Goal: Task Accomplishment & Management: Manage account settings

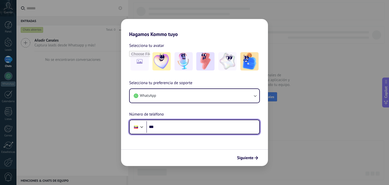
click at [158, 129] on input "***" at bounding box center [202, 127] width 113 height 12
type input "**********"
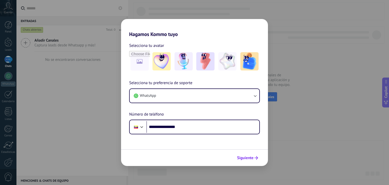
click at [252, 158] on span "Siguiente" at bounding box center [245, 158] width 16 height 4
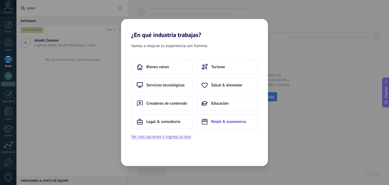
click at [210, 122] on button "Retail & ecommerce" at bounding box center [227, 121] width 62 height 15
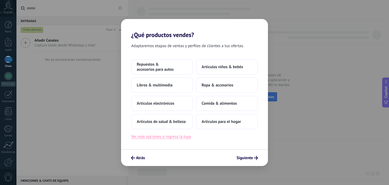
click at [175, 139] on button "Ver más opciones o ingresa la tuya" at bounding box center [161, 136] width 60 height 7
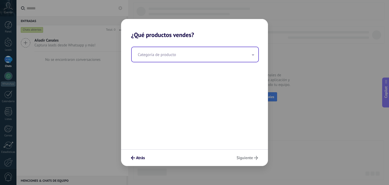
click at [155, 61] on input "text" at bounding box center [195, 54] width 127 height 15
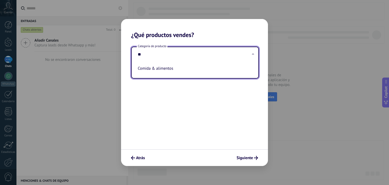
type input "*"
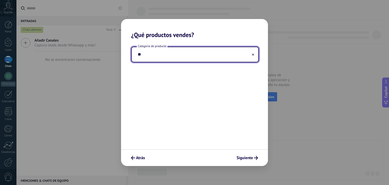
type input "*"
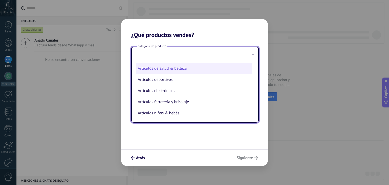
click at [178, 71] on li "Artículos de salud & belleza" at bounding box center [194, 68] width 117 height 11
type input "**********"
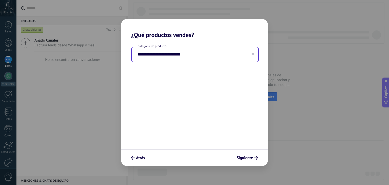
click at [193, 55] on input "**********" at bounding box center [195, 54] width 127 height 15
click at [235, 53] on input "**********" at bounding box center [195, 54] width 127 height 15
click at [251, 54] on input "**********" at bounding box center [195, 54] width 127 height 15
click at [252, 53] on button at bounding box center [253, 54] width 3 height 5
click at [203, 61] on input "text" at bounding box center [195, 54] width 127 height 15
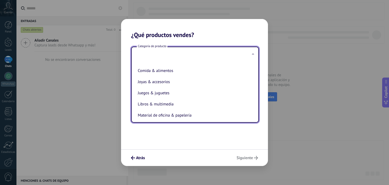
scroll to position [76, 0]
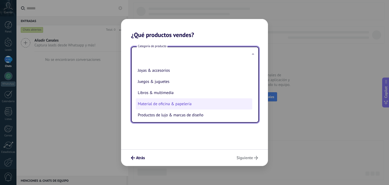
click at [172, 108] on li "Material de oficina & papelería" at bounding box center [194, 103] width 117 height 11
type input "**********"
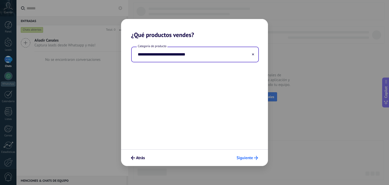
click at [242, 154] on button "Siguiente" at bounding box center [247, 158] width 26 height 9
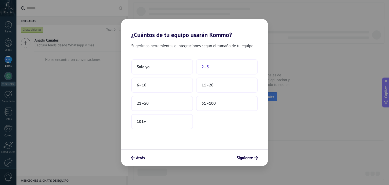
click at [221, 63] on button "2–5" at bounding box center [227, 66] width 62 height 15
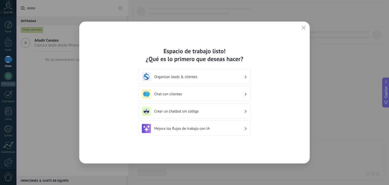
click at [210, 75] on h3 "Organizar leads & clientes" at bounding box center [199, 76] width 90 height 5
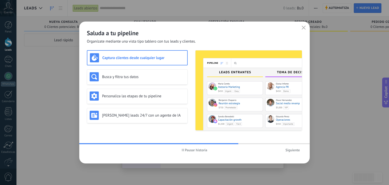
click at [141, 57] on h3 "Captura clientes desde cualquier lugar" at bounding box center [143, 57] width 82 height 5
click at [142, 77] on h3 "Busca y filtra tus datos" at bounding box center [143, 76] width 83 height 5
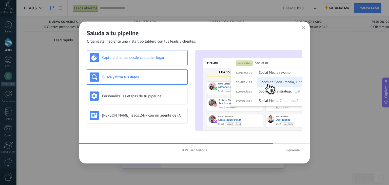
click at [144, 62] on div "Captura clientes desde cualquier lugar" at bounding box center [137, 57] width 101 height 15
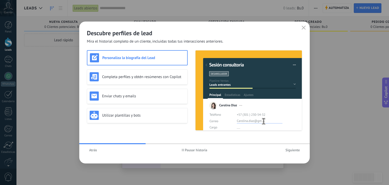
click at [141, 60] on div "Personaliza la biografía del Lead" at bounding box center [137, 57] width 95 height 9
click at [289, 149] on span "Siguiente" at bounding box center [293, 150] width 14 height 4
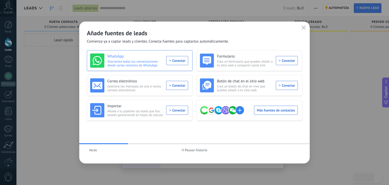
click at [170, 61] on div "WhatsApp Sincroniza todas tus conversaciones desde varios números de WhatsApp. …" at bounding box center [139, 60] width 98 height 14
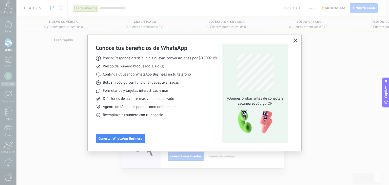
click at [294, 40] on icon "button" at bounding box center [295, 41] width 4 height 4
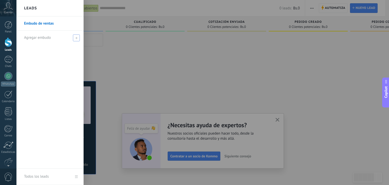
click at [74, 38] on span at bounding box center [76, 37] width 7 height 7
click at [52, 38] on input "text" at bounding box center [48, 38] width 48 height 8
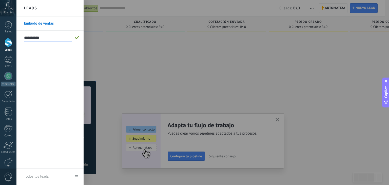
type input "**********"
click at [77, 37] on span at bounding box center [77, 38] width 5 height 4
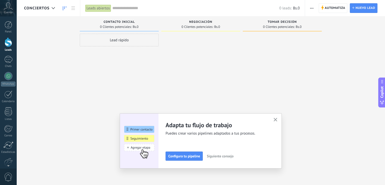
click at [126, 38] on div "Lead rápido" at bounding box center [119, 40] width 79 height 13
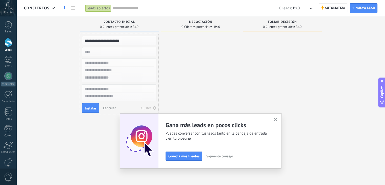
type input "**********"
click at [129, 51] on input "numeric" at bounding box center [119, 51] width 74 height 7
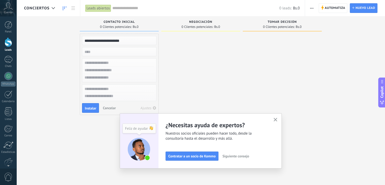
click at [129, 60] on input "text" at bounding box center [119, 62] width 74 height 7
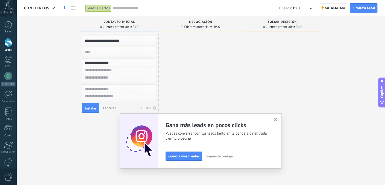
type input "**********"
click at [102, 71] on input "text" at bounding box center [119, 70] width 74 height 7
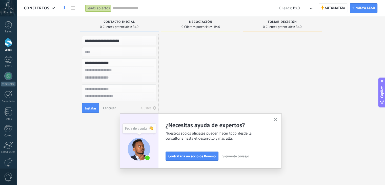
click at [278, 119] on icon "button" at bounding box center [276, 120] width 4 height 4
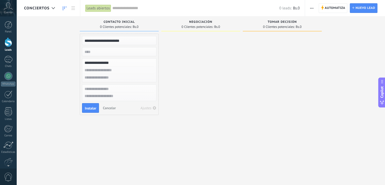
click at [109, 71] on input "text" at bounding box center [119, 70] width 74 height 7
click at [101, 80] on input "text" at bounding box center [119, 77] width 74 height 7
type input "**********"
click at [125, 94] on textarea at bounding box center [119, 96] width 74 height 7
click at [94, 110] on span "Instalar" at bounding box center [90, 108] width 11 height 4
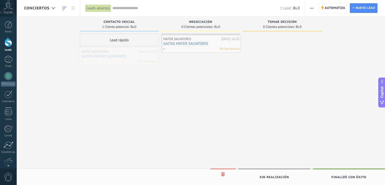
drag, startPoint x: 153, startPoint y: 63, endPoint x: 235, endPoint y: 50, distance: 83.6
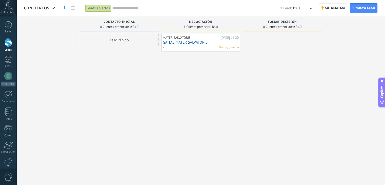
click at [218, 46] on div "No hay tareas" at bounding box center [200, 47] width 74 height 5
click at [221, 43] on link "GAITAS MATER SALVATORIS" at bounding box center [201, 42] width 76 height 4
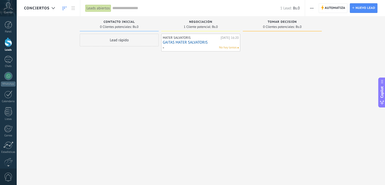
click at [224, 47] on span "No hay tareas" at bounding box center [228, 47] width 18 height 5
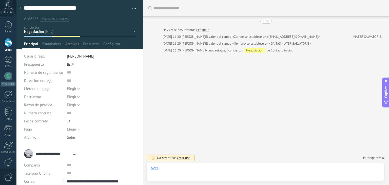
click at [168, 170] on div at bounding box center [265, 173] width 229 height 15
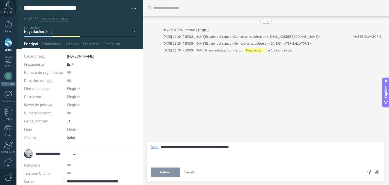
click at [174, 172] on button "Instalar" at bounding box center [165, 172] width 29 height 10
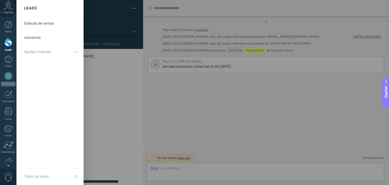
click at [9, 45] on div at bounding box center [9, 42] width 8 height 9
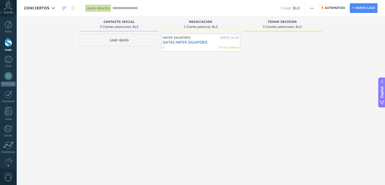
click at [195, 40] on link "GAITAS MATER SALVATORIS" at bounding box center [201, 42] width 76 height 4
click at [195, 40] on body ".abccls-1,.abccls-2{fill-rule:evenodd}.abccls-2{fill:#fff} .abfcls-1{fill:none}…" at bounding box center [192, 92] width 385 height 185
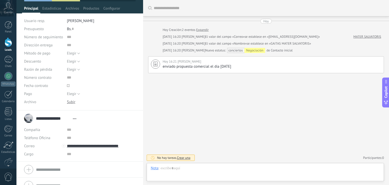
scroll to position [44, 0]
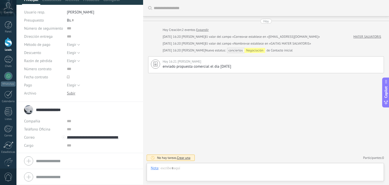
click at [62, 108] on input "**********" at bounding box center [53, 109] width 34 height 5
click at [33, 112] on div "**********" at bounding box center [79, 109] width 111 height 13
click at [27, 110] on div "**********" at bounding box center [51, 109] width 55 height 13
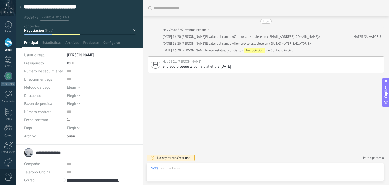
scroll to position [0, 0]
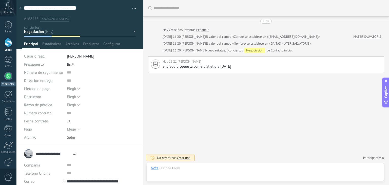
click at [4, 80] on link "WhatsApp" at bounding box center [8, 79] width 16 height 14
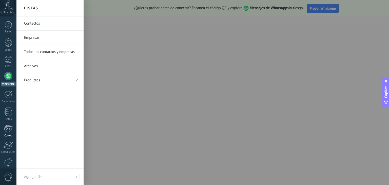
click at [11, 130] on div at bounding box center [8, 129] width 8 height 8
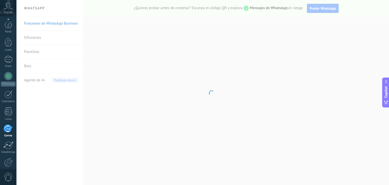
scroll to position [26, 0]
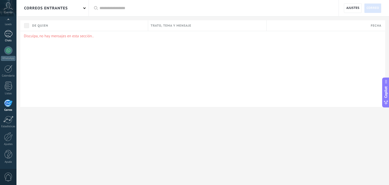
click at [9, 35] on div at bounding box center [8, 33] width 8 height 7
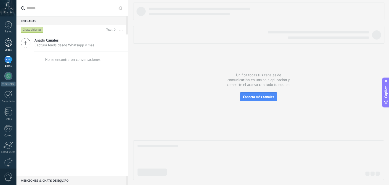
click at [9, 46] on div at bounding box center [9, 42] width 8 height 9
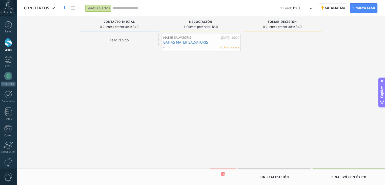
drag, startPoint x: 209, startPoint y: 42, endPoint x: 207, endPoint y: 48, distance: 6.3
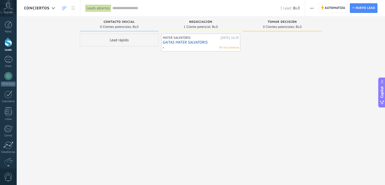
click at [203, 48] on div "No hay tareas" at bounding box center [200, 47] width 74 height 5
click at [206, 40] on link "GAITAS MATER SALVATORIS" at bounding box center [201, 42] width 76 height 4
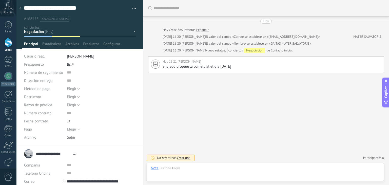
click at [11, 5] on icon at bounding box center [8, 6] width 9 height 8
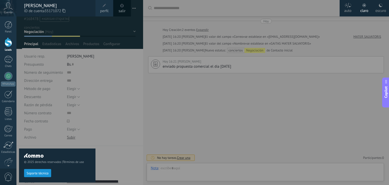
click at [143, 43] on div at bounding box center [210, 92] width 389 height 185
click at [139, 17] on div at bounding box center [210, 92] width 389 height 185
click at [8, 78] on div at bounding box center [8, 76] width 8 height 8
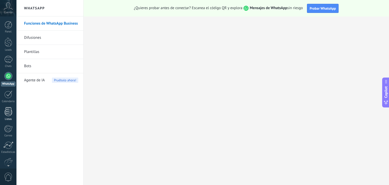
click at [9, 116] on div at bounding box center [9, 111] width 8 height 9
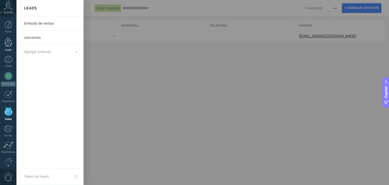
click at [4, 49] on div "Leads" at bounding box center [8, 49] width 15 height 3
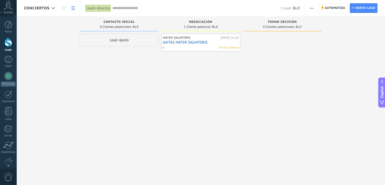
click at [71, 8] on icon at bounding box center [73, 8] width 4 height 4
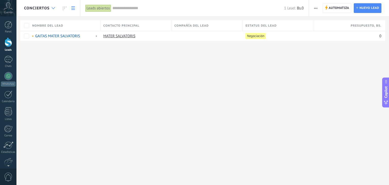
click at [55, 6] on div at bounding box center [53, 8] width 8 height 10
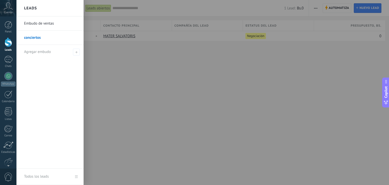
click at [55, 6] on div "Leads" at bounding box center [49, 8] width 67 height 16
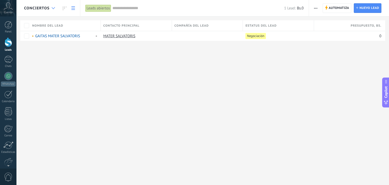
click at [53, 8] on icon at bounding box center [53, 8] width 3 height 2
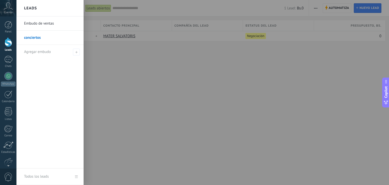
drag, startPoint x: 45, startPoint y: 37, endPoint x: 40, endPoint y: 39, distance: 5.5
click at [41, 39] on link "conciertos" at bounding box center [51, 38] width 54 height 14
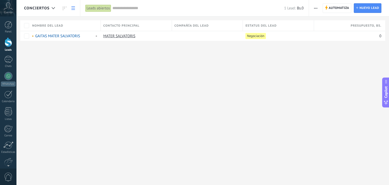
drag, startPoint x: 47, startPoint y: 7, endPoint x: 45, endPoint y: 16, distance: 9.3
click at [45, 17] on div "conciertos Automatiza Nueva difusión Editar embudo Imprimir Ajustes de la lista…" at bounding box center [202, 28] width 373 height 57
click at [44, 9] on span "conciertos" at bounding box center [37, 8] width 26 height 5
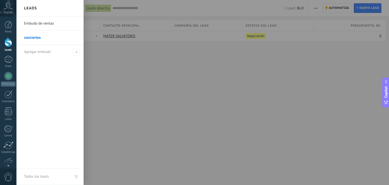
click at [156, 74] on div at bounding box center [210, 92] width 389 height 185
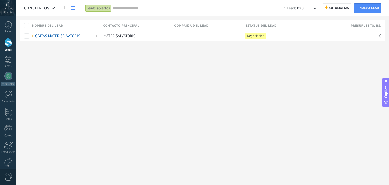
click at [3, 7] on div "Cuenta" at bounding box center [8, 8] width 16 height 16
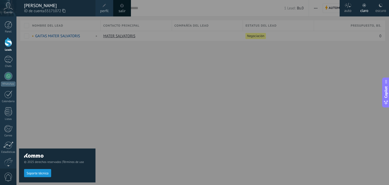
click at [116, 59] on div at bounding box center [210, 92] width 389 height 185
click at [101, 76] on div at bounding box center [210, 92] width 389 height 185
click at [6, 4] on use at bounding box center [8, 5] width 9 height 7
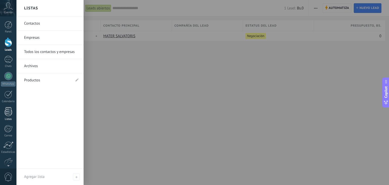
click at [11, 115] on div at bounding box center [9, 111] width 8 height 9
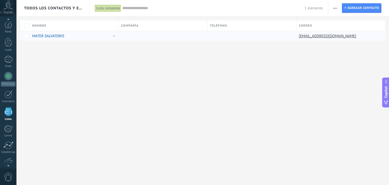
scroll to position [13, 0]
click at [3, 48] on link "Chats" at bounding box center [8, 49] width 16 height 12
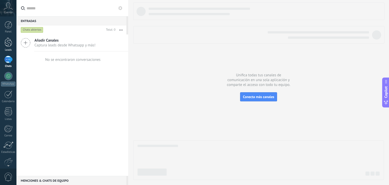
click at [6, 43] on div at bounding box center [9, 42] width 8 height 9
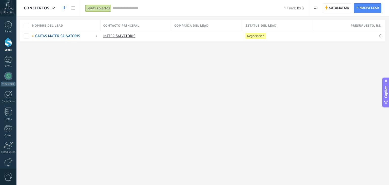
click at [63, 8] on use at bounding box center [65, 8] width 4 height 4
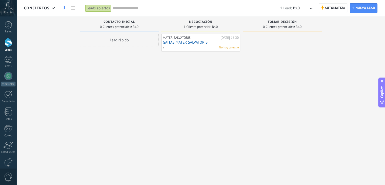
click at [199, 41] on link "GAITAS MATER SALVATORIS" at bounding box center [201, 42] width 76 height 4
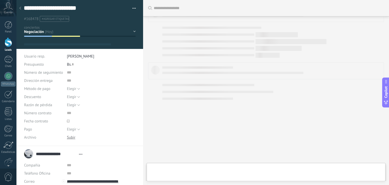
type textarea "**********"
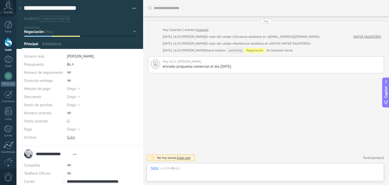
scroll to position [7, 0]
click at [5, 99] on link "Calendario" at bounding box center [8, 96] width 16 height 13
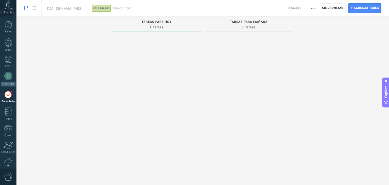
click at [7, 12] on span "Cuenta" at bounding box center [8, 12] width 8 height 3
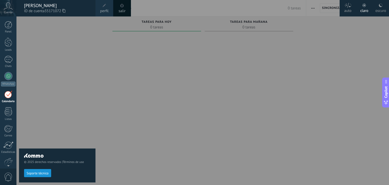
click at [125, 8] on span at bounding box center [122, 6] width 6 height 6
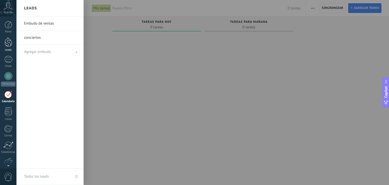
click at [9, 42] on div at bounding box center [9, 42] width 8 height 9
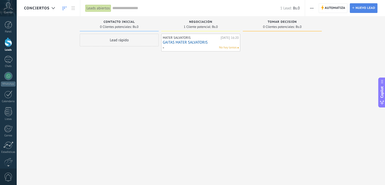
click at [363, 10] on span "Nuevo lead" at bounding box center [366, 8] width 20 height 9
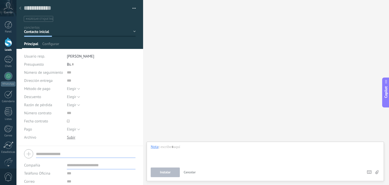
click at [170, 13] on div "Buscar Carga más Participantes: 0 Agregar usuario Bots: 0" at bounding box center [266, 92] width 246 height 185
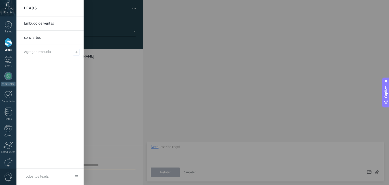
click at [7, 47] on link "Leads" at bounding box center [8, 45] width 16 height 14
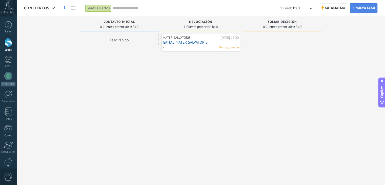
click at [368, 6] on span "Nuevo lead" at bounding box center [366, 8] width 20 height 9
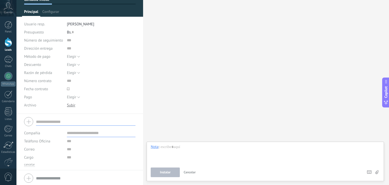
scroll to position [33, 0]
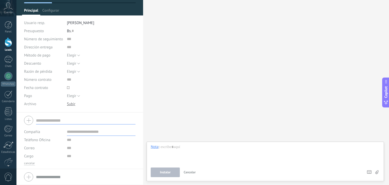
click at [64, 121] on input "text" at bounding box center [86, 120] width 100 height 8
type input "**********"
click at [71, 150] on input "text" at bounding box center [101, 148] width 69 height 8
paste input "**********"
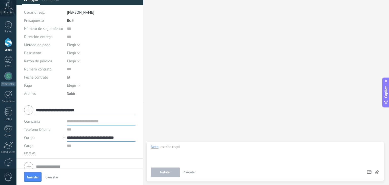
scroll to position [50, 0]
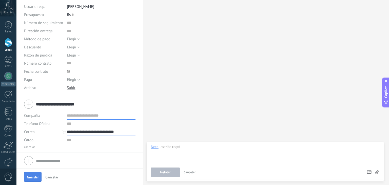
type input "**********"
click at [35, 176] on span "Guardar" at bounding box center [33, 177] width 12 height 4
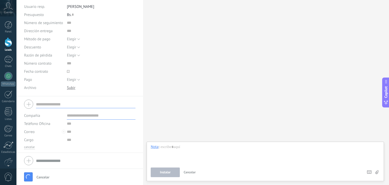
scroll to position [11, 0]
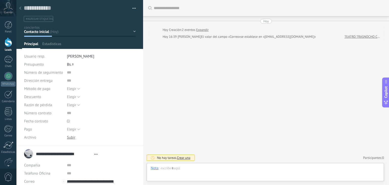
scroll to position [7, 0]
click at [168, 171] on div at bounding box center [265, 173] width 229 height 15
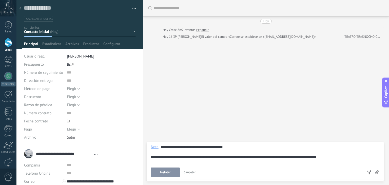
click at [171, 171] on button "Instalar" at bounding box center [165, 172] width 29 height 10
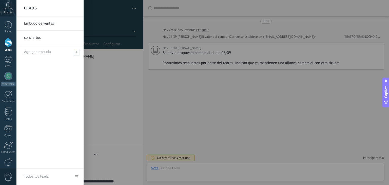
click at [9, 47] on link "Leads" at bounding box center [8, 45] width 16 height 14
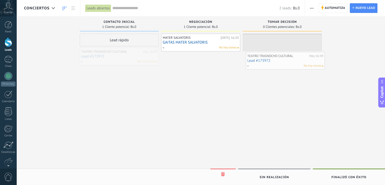
drag, startPoint x: 128, startPoint y: 56, endPoint x: 293, endPoint y: 60, distance: 164.5
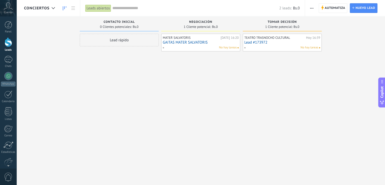
click at [263, 43] on link "Lead #173972" at bounding box center [283, 42] width 76 height 4
click at [263, 43] on body ".abccls-1,.abccls-2{fill-rule:evenodd}.abccls-2{fill:#fff} .abfcls-1{fill:none}…" at bounding box center [192, 92] width 385 height 185
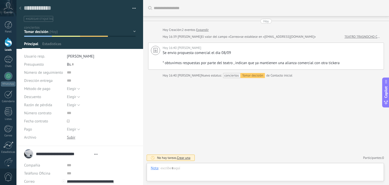
scroll to position [7, 0]
click at [55, 42] on span "Estadísticas" at bounding box center [51, 45] width 19 height 7
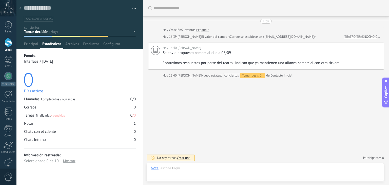
click at [35, 105] on div "Correos" at bounding box center [30, 107] width 12 height 5
click at [33, 110] on div "Correos" at bounding box center [30, 107] width 12 height 5
click at [39, 106] on div "Correos 0" at bounding box center [80, 107] width 112 height 5
click at [134, 107] on div "Guardar y crear Imprimir Administrar etiquetas Exportar a excel" at bounding box center [79, 87] width 127 height 175
click at [134, 107] on div "0" at bounding box center [135, 107] width 2 height 5
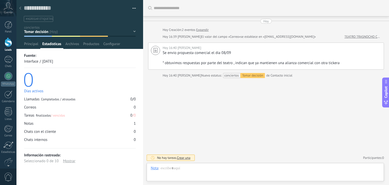
click at [134, 131] on div "0" at bounding box center [135, 131] width 2 height 5
click at [38, 43] on span "Principal" at bounding box center [31, 45] width 14 height 7
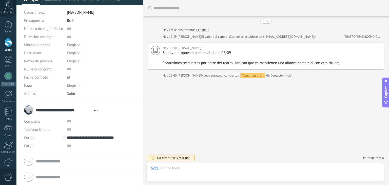
scroll to position [44, 0]
click at [94, 110] on span "Abrir detalle Copie el nombre Desatar Contacto principal" at bounding box center [96, 110] width 8 height 4
click at [102, 116] on link "Abrir detalle" at bounding box center [112, 116] width 20 height 5
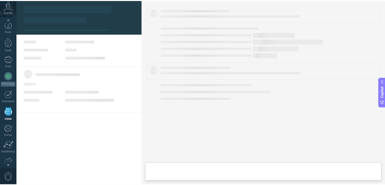
scroll to position [13, 0]
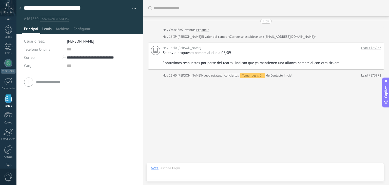
click at [50, 31] on span "Leads" at bounding box center [46, 30] width 9 height 7
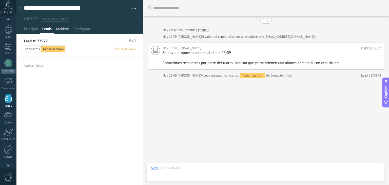
click at [58, 32] on span "Archivos" at bounding box center [63, 30] width 14 height 7
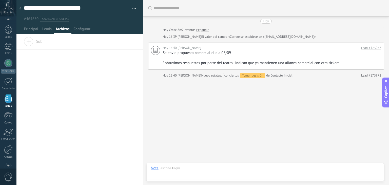
click at [27, 40] on span "Subir" at bounding box center [34, 40] width 21 height 7
click at [0, 0] on input "Subir" at bounding box center [0, 0] width 0 height 0
click at [80, 30] on span "Configurar" at bounding box center [81, 30] width 17 height 7
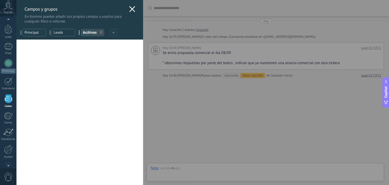
click at [16, 36] on div "Campos y grupos En Kommo puedes añadir tus propios campos y usarlos para cualqu…" at bounding box center [202, 92] width 373 height 185
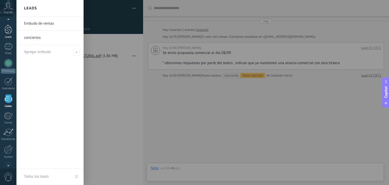
click at [7, 34] on div at bounding box center [9, 29] width 8 height 9
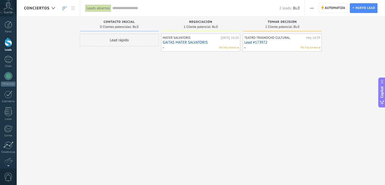
click at [259, 41] on link "Lead #173972" at bounding box center [283, 42] width 76 height 4
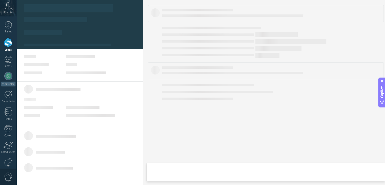
click at [259, 41] on div at bounding box center [202, 92] width 373 height 185
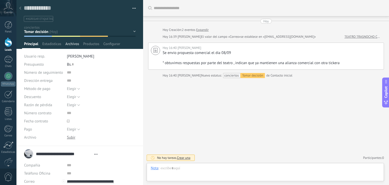
click at [73, 44] on span "Archivos" at bounding box center [72, 45] width 14 height 7
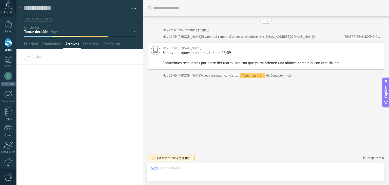
click at [46, 58] on div "Subir" at bounding box center [79, 58] width 127 height 13
click at [0, 0] on input "Subir" at bounding box center [0, 0] width 0 height 0
click at [91, 47] on span "Productos" at bounding box center [91, 45] width 16 height 7
click at [108, 45] on span "Configurar" at bounding box center [111, 45] width 17 height 7
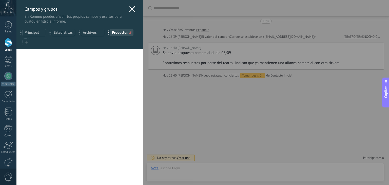
click at [131, 7] on icon at bounding box center [132, 9] width 6 height 6
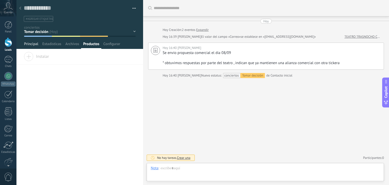
click at [38, 44] on span "Principal" at bounding box center [31, 45] width 14 height 7
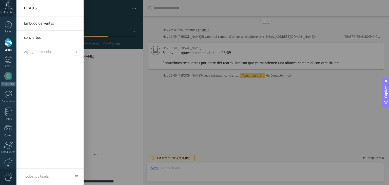
click at [6, 44] on div at bounding box center [9, 42] width 8 height 9
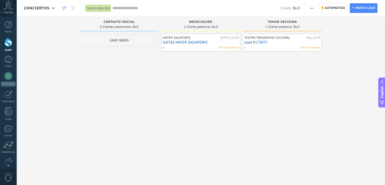
click at [264, 39] on div "TEATRO TRASNOCHO CULTURAL" at bounding box center [275, 38] width 61 height 4
click at [263, 42] on link "Lead #173972" at bounding box center [283, 42] width 76 height 4
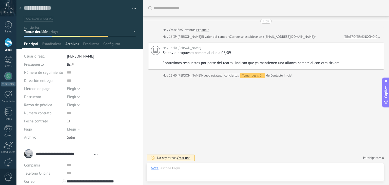
click at [76, 44] on span "Archivos" at bounding box center [72, 45] width 14 height 7
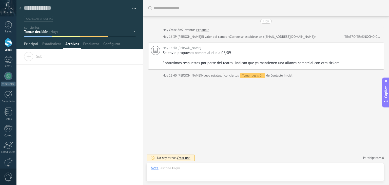
click at [34, 44] on span "Principal" at bounding box center [31, 45] width 14 height 7
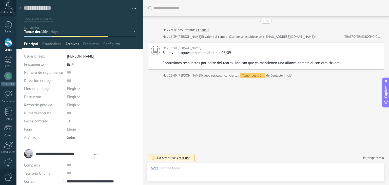
click at [77, 43] on span "Archivos" at bounding box center [72, 45] width 14 height 7
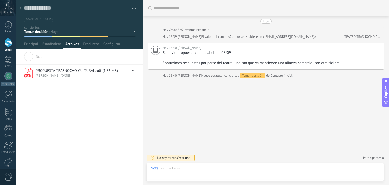
click at [87, 71] on link "PROPUESTA TRASNOCHO CULTURAL.pdf" at bounding box center [69, 70] width 66 height 5
click at [29, 44] on span "Principal" at bounding box center [31, 45] width 14 height 7
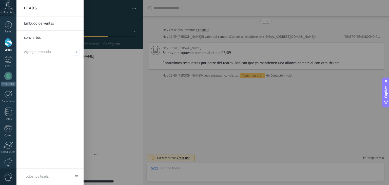
click at [9, 41] on div at bounding box center [9, 42] width 8 height 9
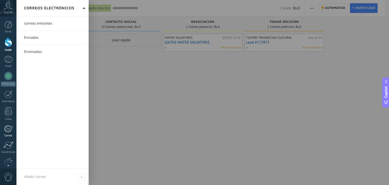
click at [10, 129] on div at bounding box center [8, 129] width 8 height 8
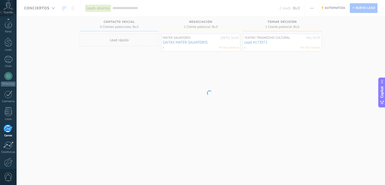
scroll to position [26, 0]
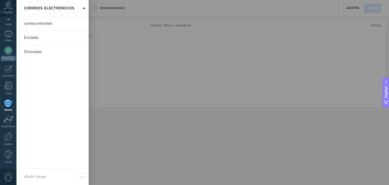
click at [7, 105] on div at bounding box center [8, 103] width 8 height 8
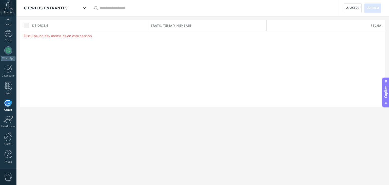
click at [7, 105] on div at bounding box center [8, 103] width 8 height 8
click at [50, 9] on div "correos entrantes" at bounding box center [46, 8] width 44 height 16
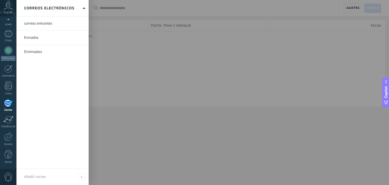
click at [50, 24] on link at bounding box center [52, 23] width 72 height 14
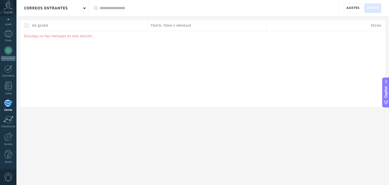
click at [64, 4] on div "correos entrantes" at bounding box center [46, 8] width 44 height 16
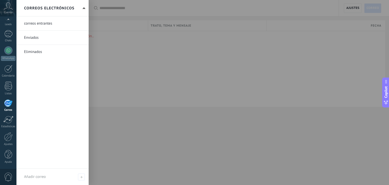
click at [40, 36] on link at bounding box center [52, 38] width 72 height 14
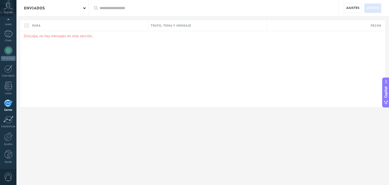
click at [46, 11] on div "Enviados" at bounding box center [52, 8] width 72 height 16
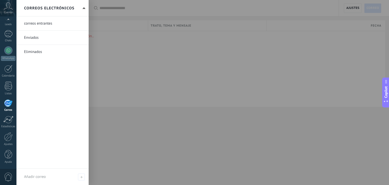
click at [140, 55] on div at bounding box center [210, 92] width 389 height 185
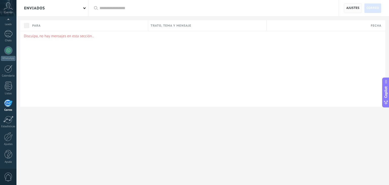
click at [357, 9] on span "Ajustes" at bounding box center [352, 8] width 13 height 9
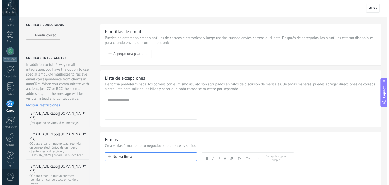
scroll to position [26, 0]
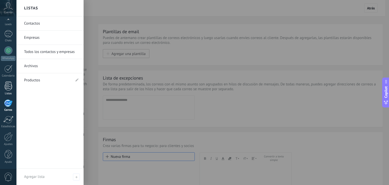
click at [12, 87] on div at bounding box center [9, 86] width 8 height 9
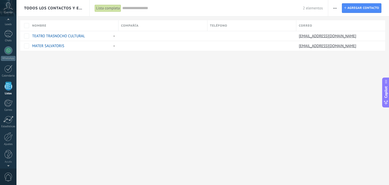
scroll to position [13, 0]
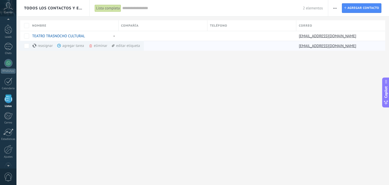
click at [59, 47] on span at bounding box center [59, 46] width 4 height 4
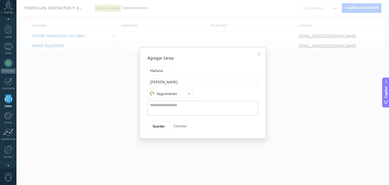
click at [259, 52] on span at bounding box center [259, 54] width 3 height 4
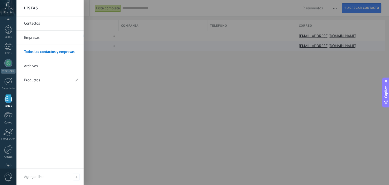
click at [10, 102] on div at bounding box center [9, 98] width 8 height 9
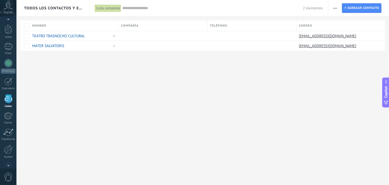
click at [8, 100] on div at bounding box center [9, 98] width 8 height 9
click at [9, 86] on link "Calendario" at bounding box center [8, 84] width 16 height 13
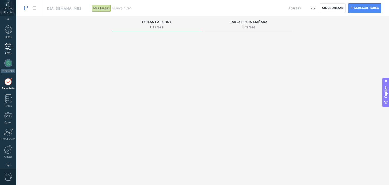
click at [10, 47] on div at bounding box center [8, 46] width 8 height 7
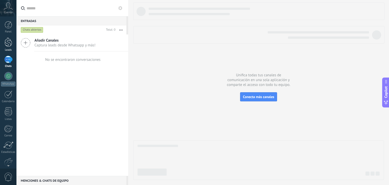
click at [8, 45] on div at bounding box center [9, 42] width 8 height 9
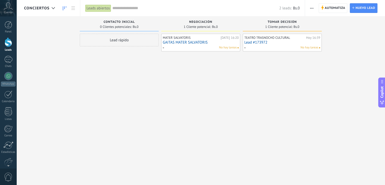
click at [269, 39] on div "TEATRO TRASNOCHO CULTURAL" at bounding box center [275, 38] width 61 height 4
click at [187, 43] on link "GAITAS MATER SALVATORIS" at bounding box center [201, 42] width 76 height 4
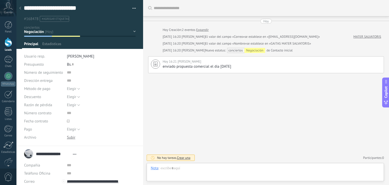
scroll to position [7, 0]
click at [131, 7] on button "button" at bounding box center [132, 9] width 7 height 8
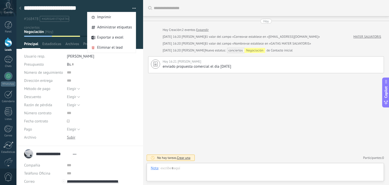
click at [131, 7] on button "button" at bounding box center [132, 9] width 7 height 8
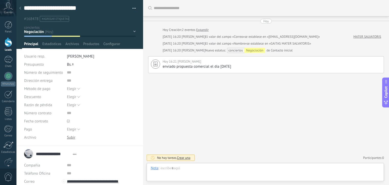
click at [0, 0] on div "Contacto inicial Negociación Tomar decisión Logrado con éxito Ventas Perdidos" at bounding box center [0, 0] width 0 height 0
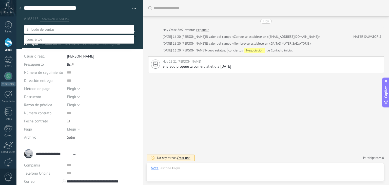
scroll to position [10, 0]
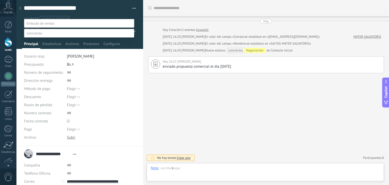
click at [157, 96] on div at bounding box center [202, 86] width 373 height 185
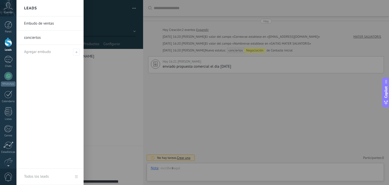
click at [8, 43] on div at bounding box center [9, 42] width 8 height 9
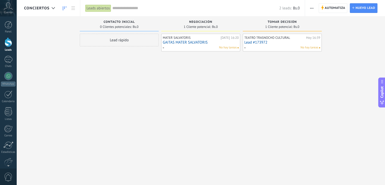
click at [254, 43] on link "Lead #173972" at bounding box center [283, 42] width 76 height 4
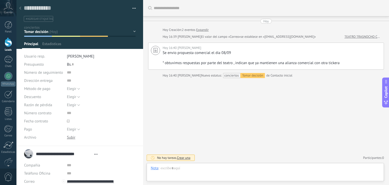
scroll to position [7, 0]
click at [0, 0] on div "Contacto inicial Negociación Tomar decisión Logrado con éxito Ventas Perdidos" at bounding box center [0, 0] width 0 height 0
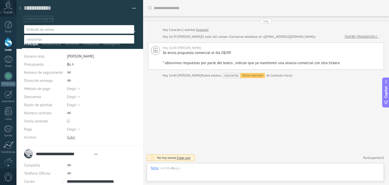
scroll to position [10, 0]
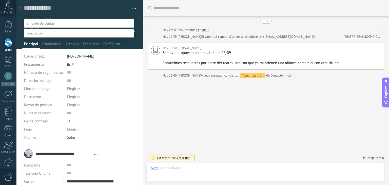
click at [0, 0] on label "Ventas Perdidos" at bounding box center [0, 0] width 0 height 0
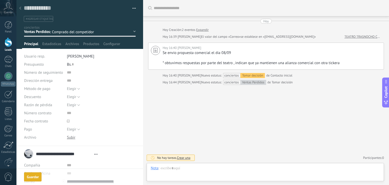
scroll to position [9, 0]
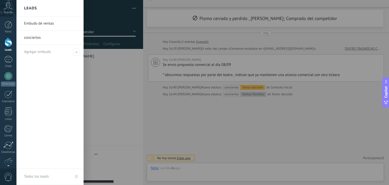
click at [8, 43] on div at bounding box center [9, 42] width 8 height 9
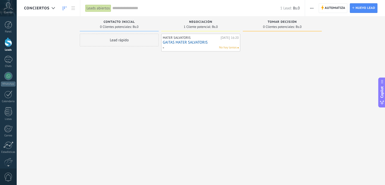
click at [8, 43] on div at bounding box center [9, 42] width 8 height 9
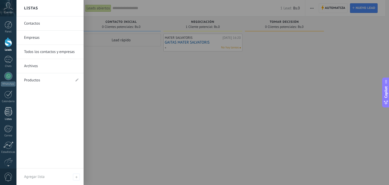
click at [6, 110] on div at bounding box center [9, 111] width 8 height 9
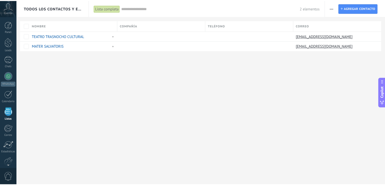
scroll to position [13, 0]
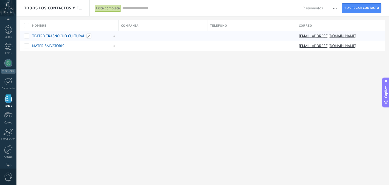
click at [53, 38] on link "TEATRO TRASNOCHO CULTURAL" at bounding box center [58, 36] width 53 height 5
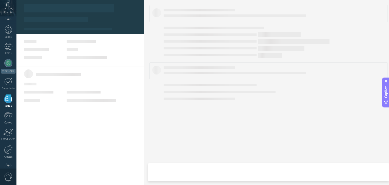
click at [53, 38] on body ".abccls-1,.abccls-2{fill-rule:evenodd}.abccls-2{fill:#fff} .abfcls-1{fill:none}…" at bounding box center [194, 92] width 389 height 185
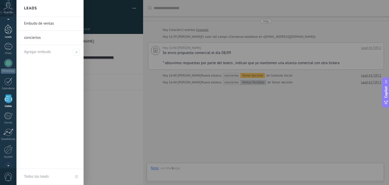
click at [9, 35] on link "Leads" at bounding box center [8, 32] width 16 height 14
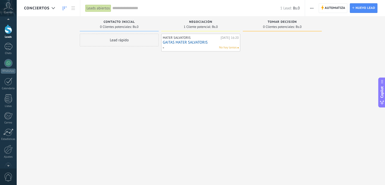
click at [8, 35] on link "Leads" at bounding box center [8, 32] width 16 height 14
click at [6, 146] on div at bounding box center [8, 145] width 10 height 8
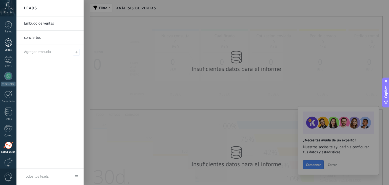
click at [9, 42] on div at bounding box center [9, 42] width 8 height 9
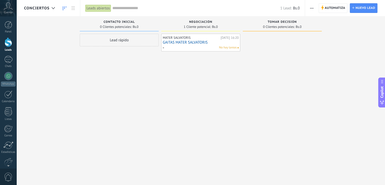
click at [238, 43] on link "GAITAS MATER SALVATORIS" at bounding box center [201, 42] width 76 height 4
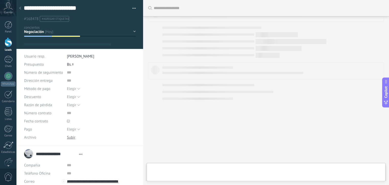
type textarea "**********"
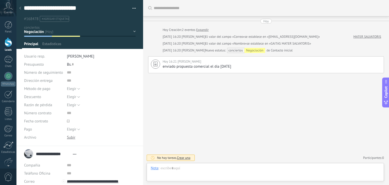
scroll to position [7, 0]
click at [57, 42] on span "Estadísticas" at bounding box center [51, 45] width 19 height 7
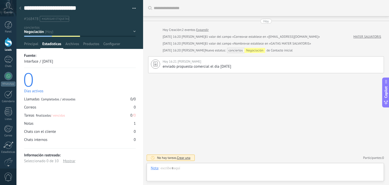
click at [133, 97] on div "/" at bounding box center [133, 99] width 1 height 5
click at [71, 161] on div "Mostrar" at bounding box center [69, 161] width 12 height 6
click at [2, 9] on div "Cuenta" at bounding box center [8, 8] width 16 height 16
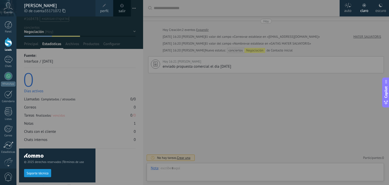
click at [123, 10] on link "salir" at bounding box center [122, 11] width 7 height 6
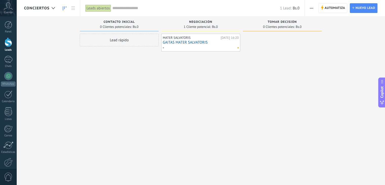
click at [170, 43] on link "GAITAS MATER SALVATORIS" at bounding box center [201, 42] width 76 height 4
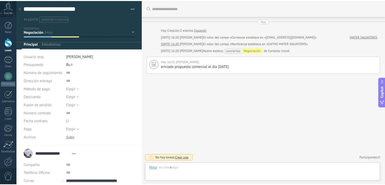
scroll to position [7, 0]
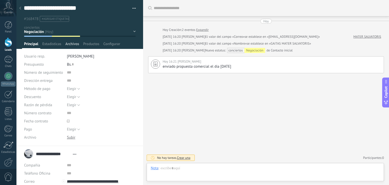
click at [72, 45] on span "Archivos" at bounding box center [72, 45] width 14 height 7
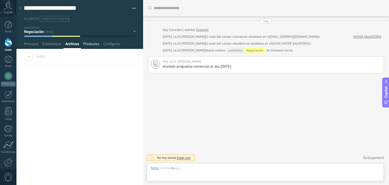
click at [86, 44] on span "Productos" at bounding box center [91, 45] width 16 height 7
click at [75, 45] on span "Archivos" at bounding box center [72, 45] width 14 height 7
click at [5, 44] on div at bounding box center [9, 42] width 8 height 9
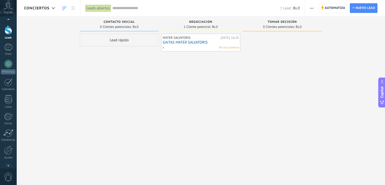
scroll to position [20, 0]
click at [10, 142] on div at bounding box center [8, 142] width 9 height 9
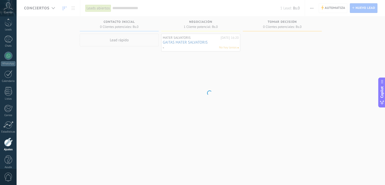
scroll to position [26, 0]
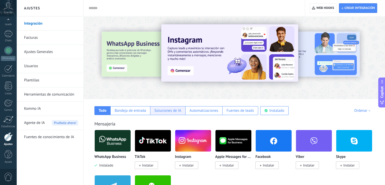
click at [169, 111] on div "Soluciones de IA" at bounding box center [168, 110] width 27 height 5
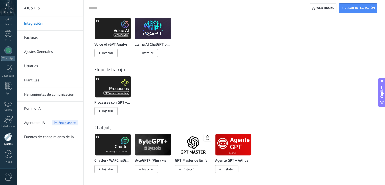
scroll to position [171, 0]
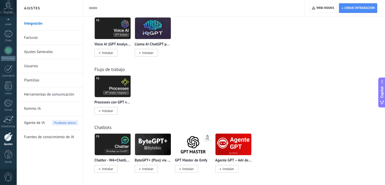
click at [183, 167] on span "Instalar" at bounding box center [187, 168] width 11 height 5
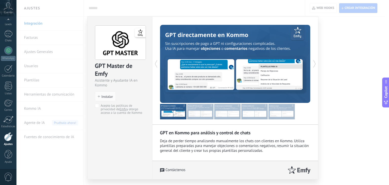
click at [32, 37] on div "GPT Master de Emfy Asistente y Ayudante IA en Kommo install Instalar Acepto las…" at bounding box center [202, 92] width 373 height 185
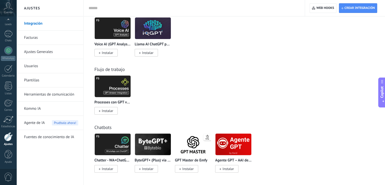
click at [33, 36] on link "Facturas" at bounding box center [51, 38] width 54 height 14
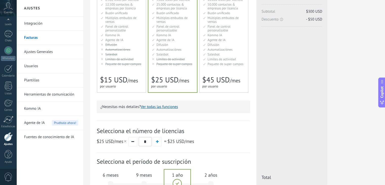
scroll to position [101, 0]
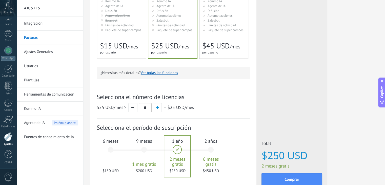
click at [115, 28] on span "Paquete de super campos" at bounding box center [123, 30] width 36 height 4
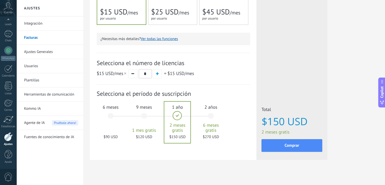
scroll to position [140, 0]
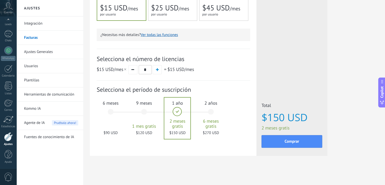
click at [115, 106] on div "6 meses $90 USD" at bounding box center [110, 114] width 27 height 36
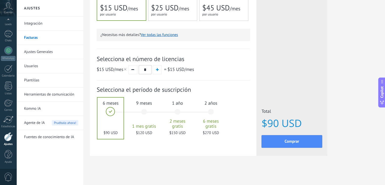
scroll to position [0, 0]
